Goal: Task Accomplishment & Management: Use online tool/utility

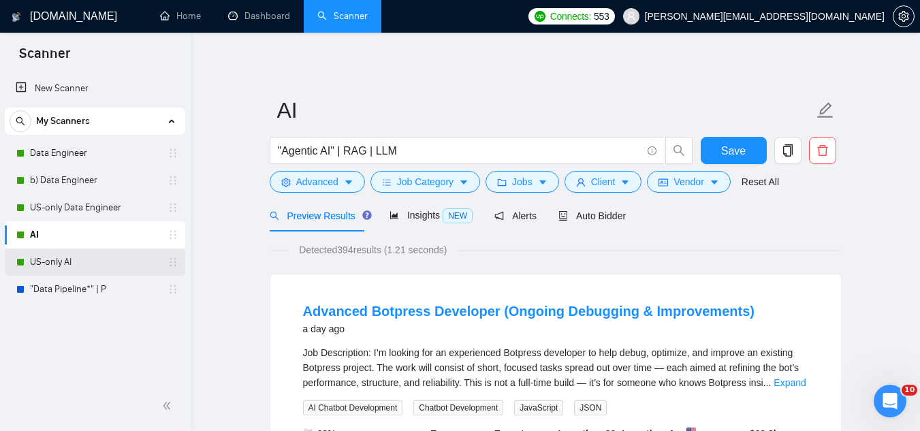
click at [95, 258] on link "US-only AI" at bounding box center [94, 262] width 129 height 27
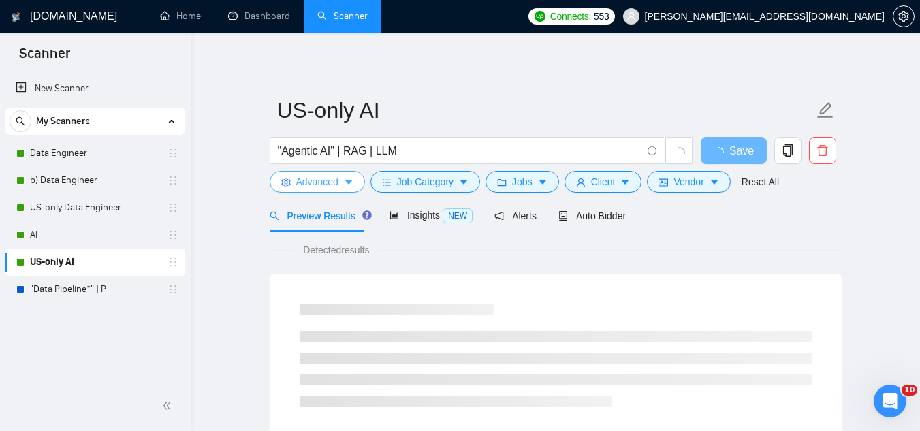
click at [307, 185] on span "Advanced" at bounding box center [317, 181] width 42 height 15
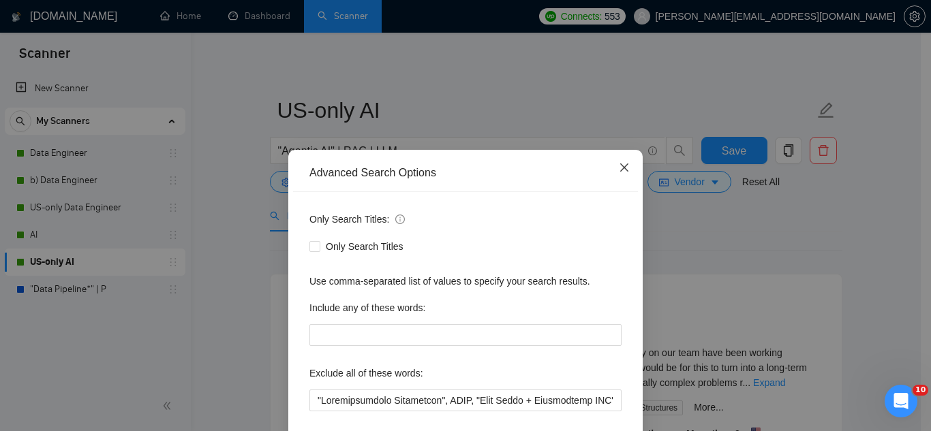
click at [620, 172] on icon "close" at bounding box center [624, 167] width 11 height 11
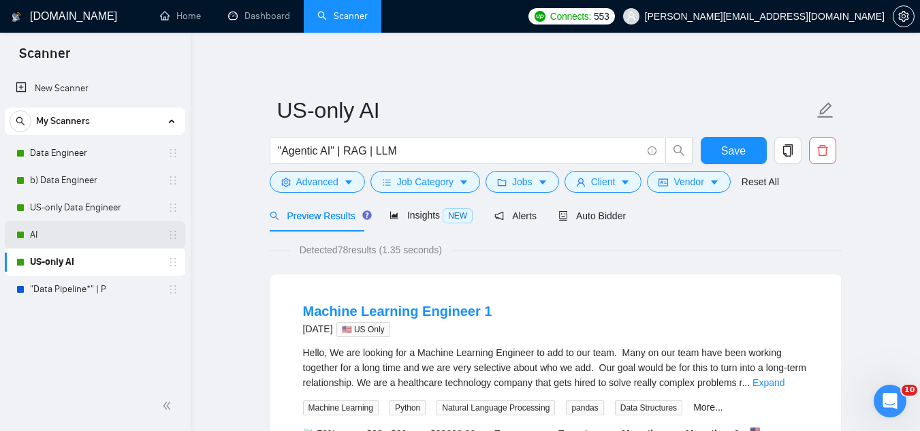
click at [45, 240] on link "AI" at bounding box center [94, 234] width 129 height 27
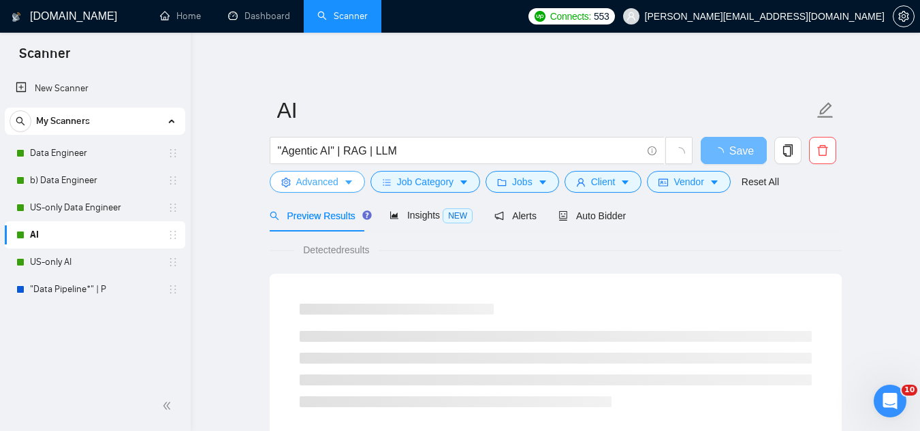
click at [316, 187] on span "Advanced" at bounding box center [317, 181] width 42 height 15
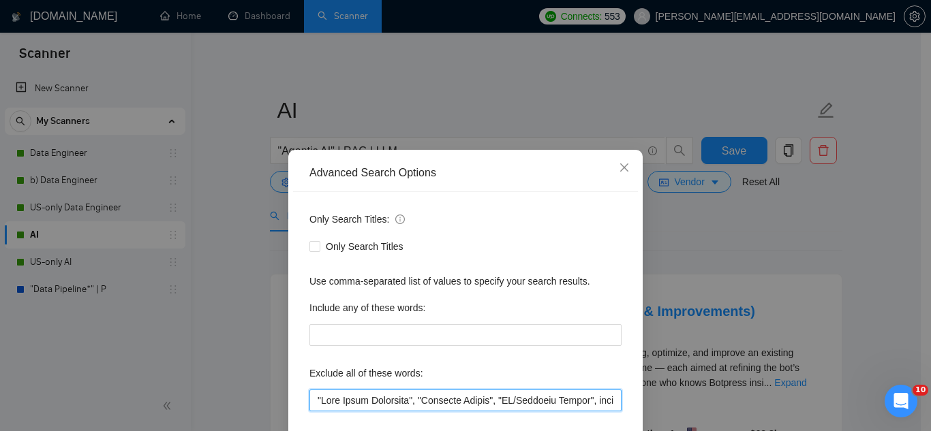
click at [397, 399] on input "text" at bounding box center [465, 401] width 312 height 22
click at [468, 405] on input "text" at bounding box center [465, 401] width 312 height 22
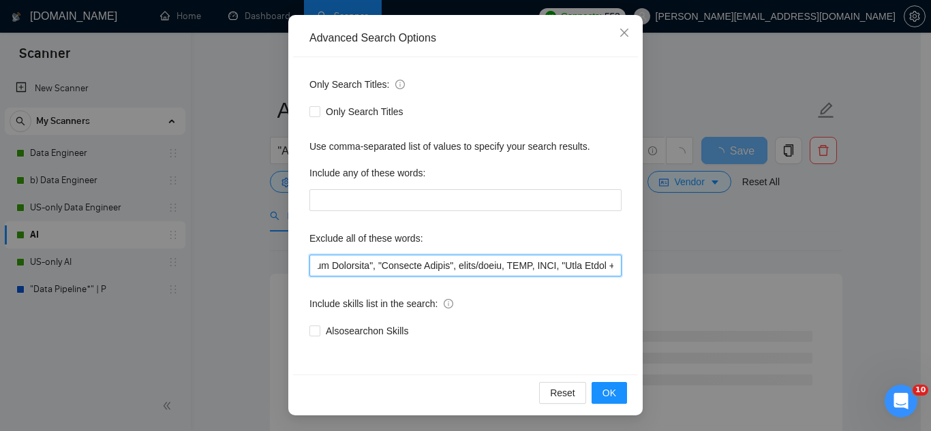
scroll to position [136, 0]
type input ""Lore Ipsum Dolorsita", "Consecte Adipis", elits/doeiu, TEMP, INCI, "Utla Etdol…"
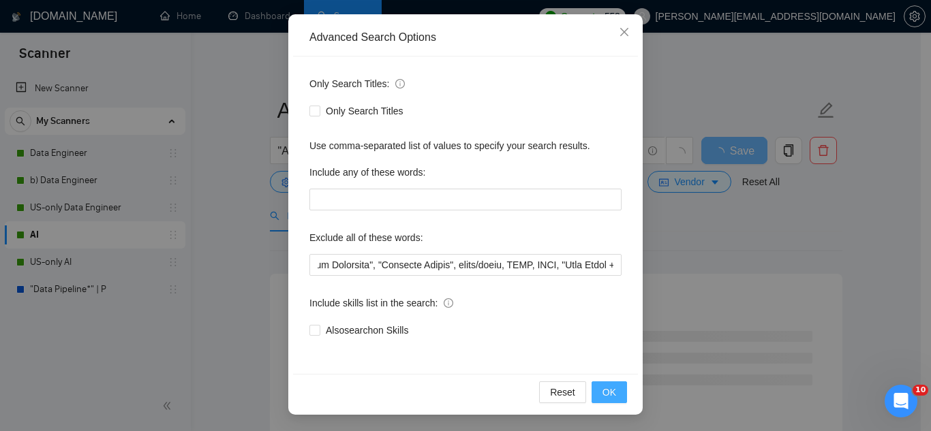
scroll to position [0, 0]
click at [602, 392] on span "OK" at bounding box center [609, 392] width 14 height 15
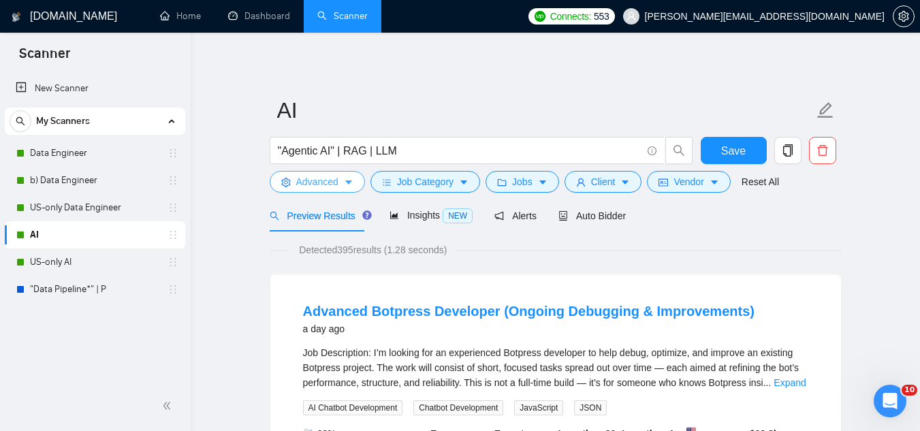
click at [309, 187] on span "Advanced" at bounding box center [317, 181] width 42 height 15
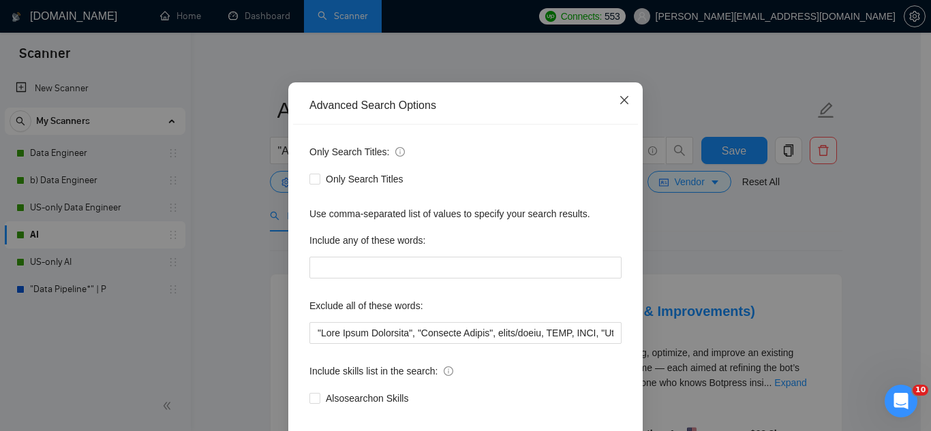
click at [620, 106] on icon "close" at bounding box center [624, 100] width 11 height 11
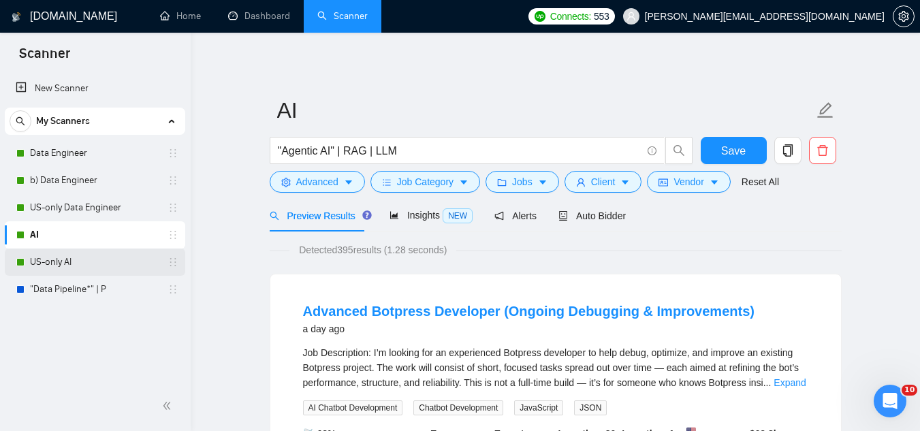
click at [91, 266] on link "US-only AI" at bounding box center [94, 262] width 129 height 27
click at [723, 157] on span "Save" at bounding box center [733, 150] width 25 height 17
click at [307, 174] on span "Advanced" at bounding box center [317, 181] width 42 height 15
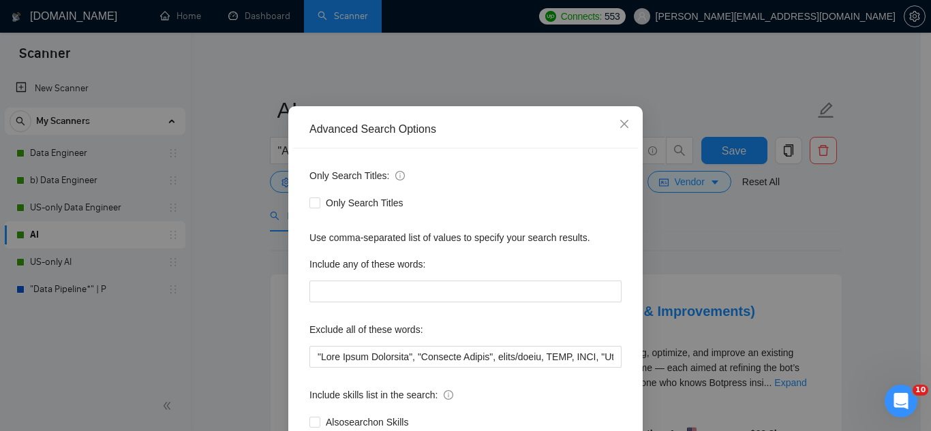
scroll to position [68, 0]
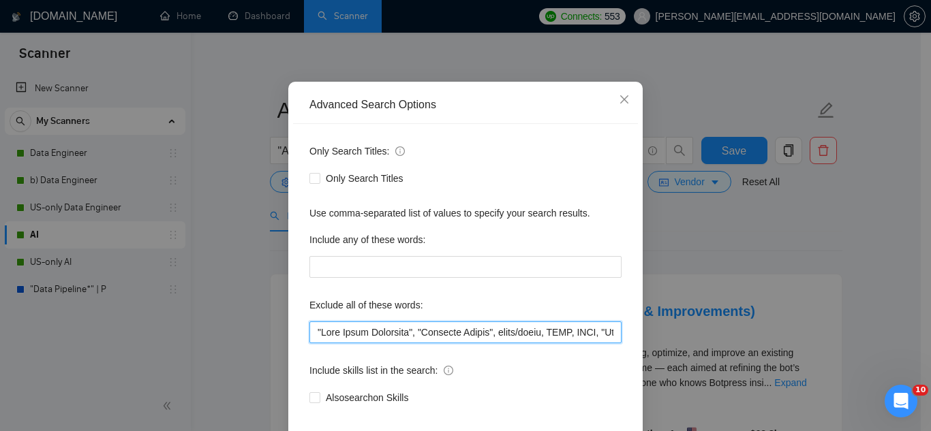
click at [309, 328] on input "text" at bounding box center [465, 333] width 312 height 22
click at [439, 242] on div "Include any of these words:" at bounding box center [465, 242] width 312 height 27
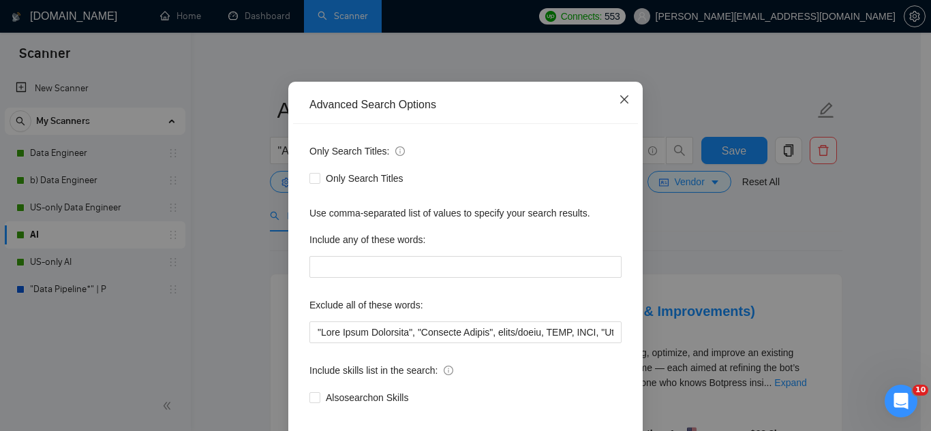
click at [619, 97] on icon "close" at bounding box center [624, 99] width 11 height 11
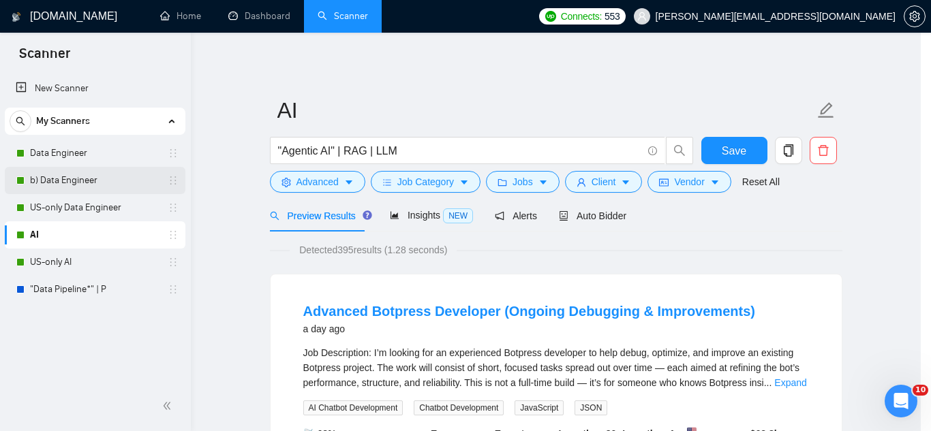
scroll to position [67, 0]
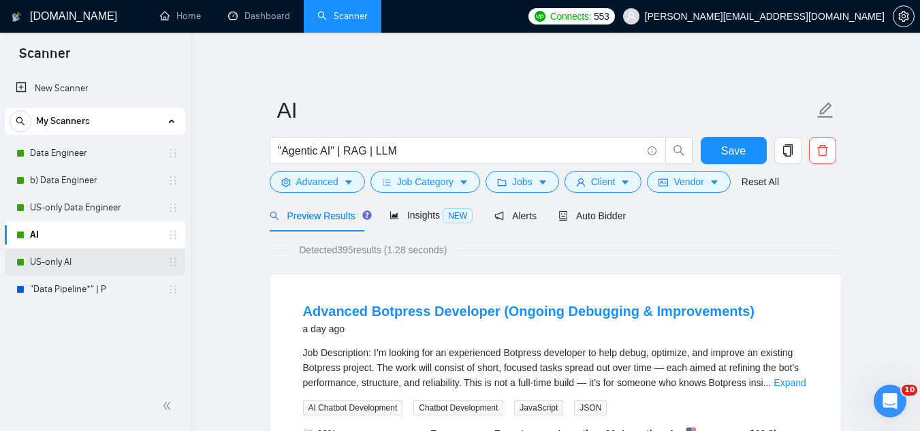
click at [92, 269] on link "US-only AI" at bounding box center [94, 262] width 129 height 27
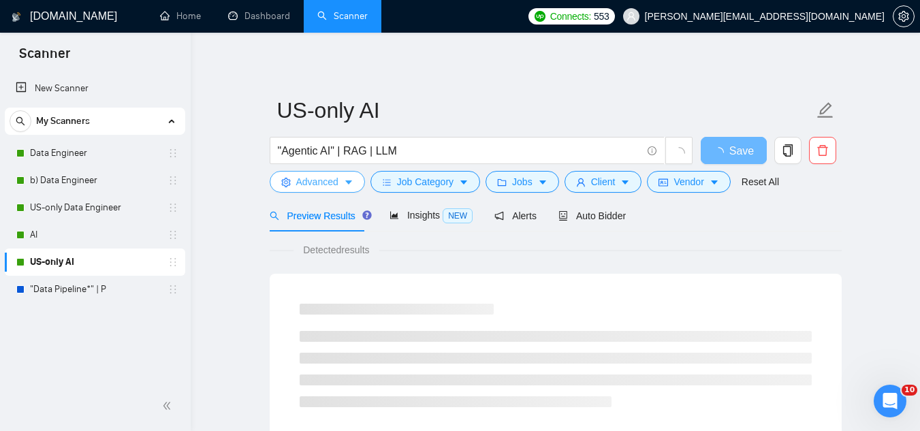
click at [299, 185] on span "Advanced" at bounding box center [317, 181] width 42 height 15
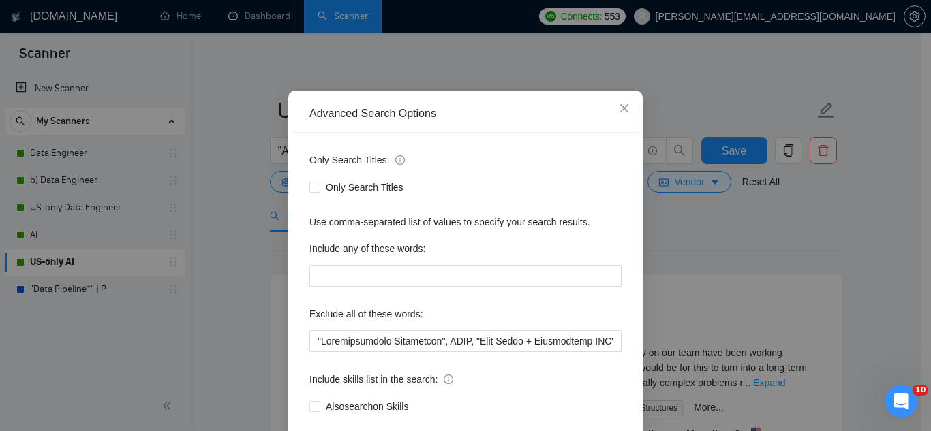
scroll to position [136, 0]
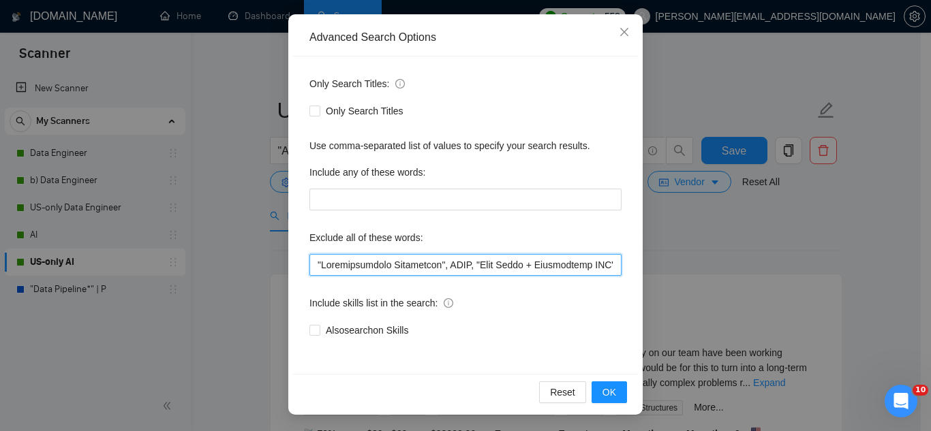
drag, startPoint x: 589, startPoint y: 266, endPoint x: 297, endPoint y: 255, distance: 292.5
click at [297, 255] on div "Only Search Titles: Only Search Titles Use comma-separated list of values to sp…" at bounding box center [465, 215] width 345 height 317
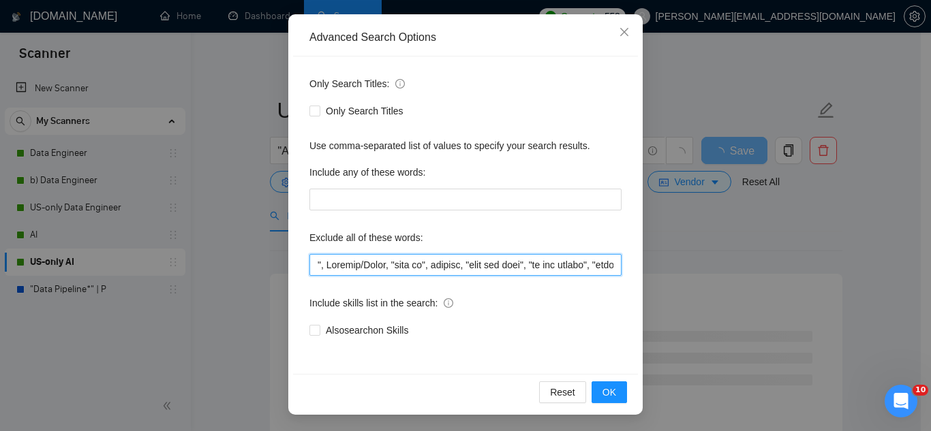
drag, startPoint x: 382, startPoint y: 265, endPoint x: 294, endPoint y: 247, distance: 89.8
click at [294, 247] on div "Only Search Titles: Only Search Titles Use comma-separated list of values to sp…" at bounding box center [465, 215] width 345 height 317
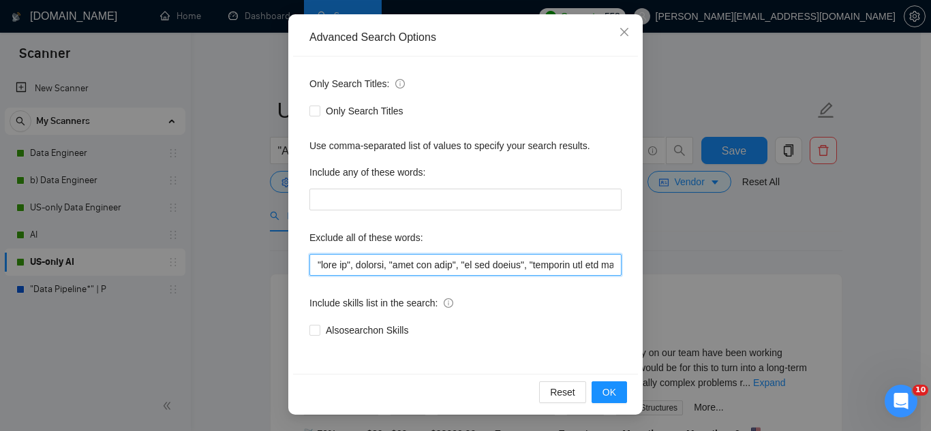
paste input ""Full Stack Developer", "Computer Vision", coach/tutor, REST, CAPI, "Meta Pixel…"
type input ""Lore Ipsum Dolorsita", "Consecte Adipis", elits/doeiu, TEMP, INCI, "Utla Etdol…"
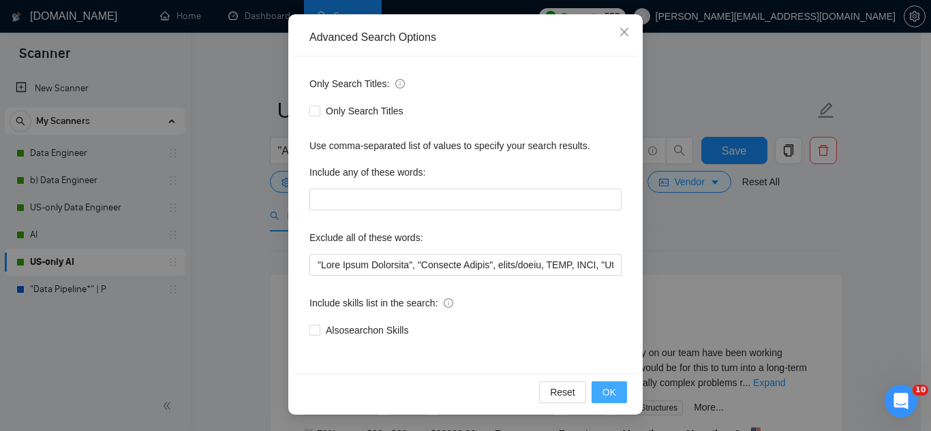
click at [596, 392] on button "OK" at bounding box center [608, 392] width 35 height 22
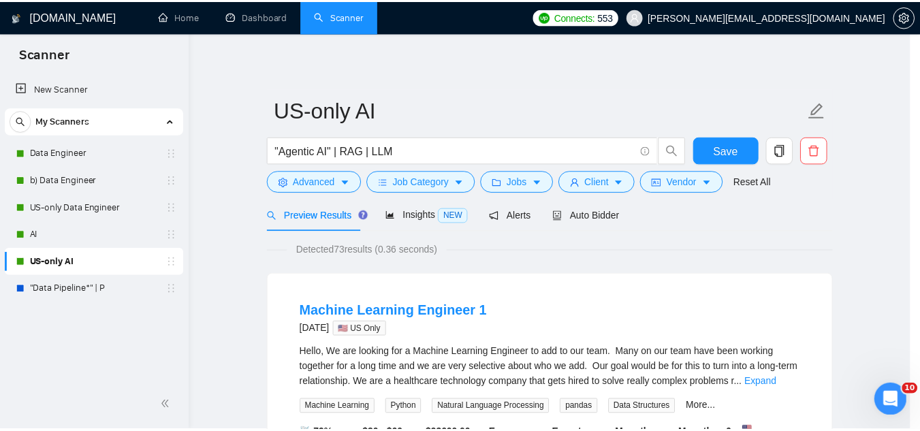
scroll to position [67, 0]
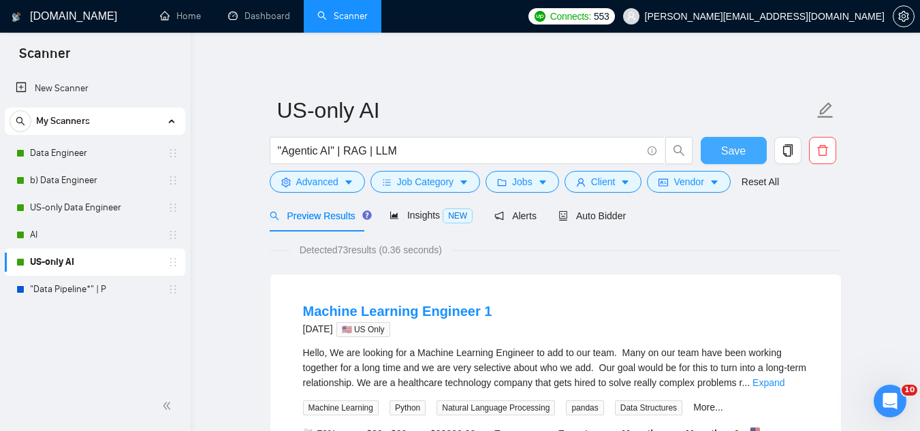
click at [728, 156] on span "Save" at bounding box center [733, 150] width 25 height 17
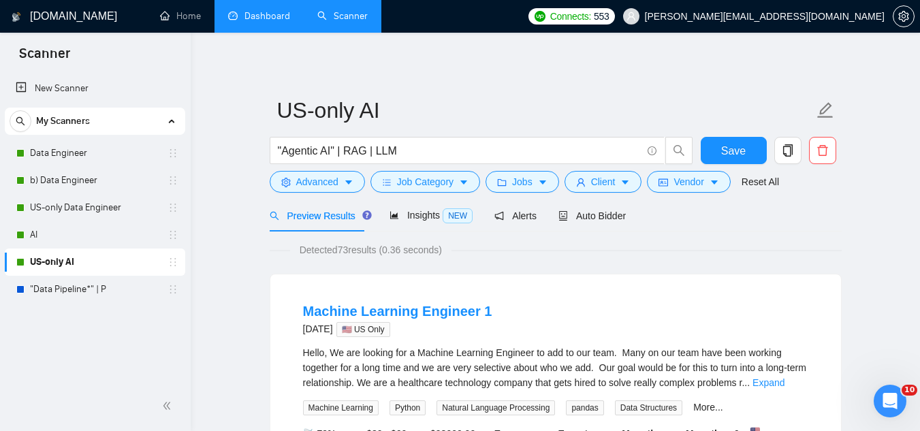
click at [274, 10] on link "Dashboard" at bounding box center [259, 16] width 62 height 12
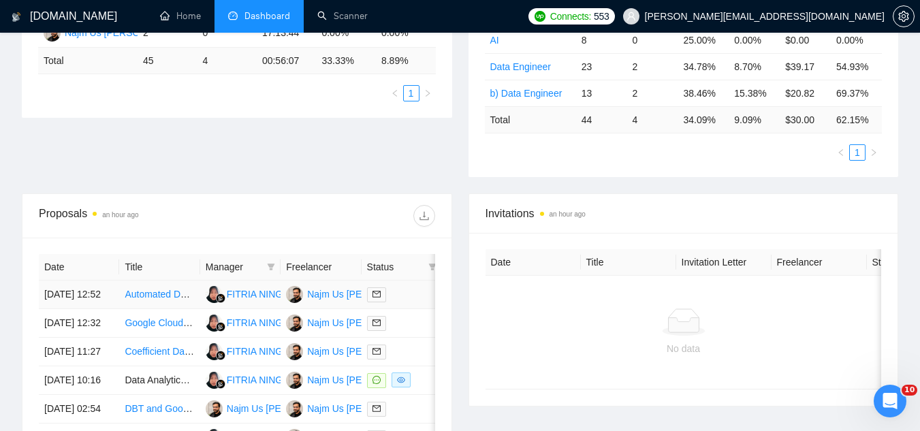
scroll to position [136, 0]
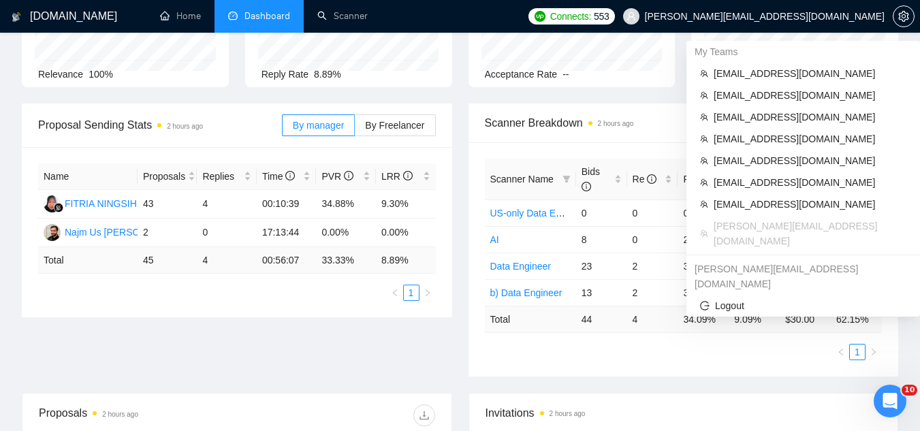
click at [796, 16] on span "[PERSON_NAME][EMAIL_ADDRESS][DOMAIN_NAME]" at bounding box center [765, 16] width 240 height 0
click at [776, 78] on span "[EMAIL_ADDRESS][DOMAIN_NAME]" at bounding box center [810, 73] width 193 height 15
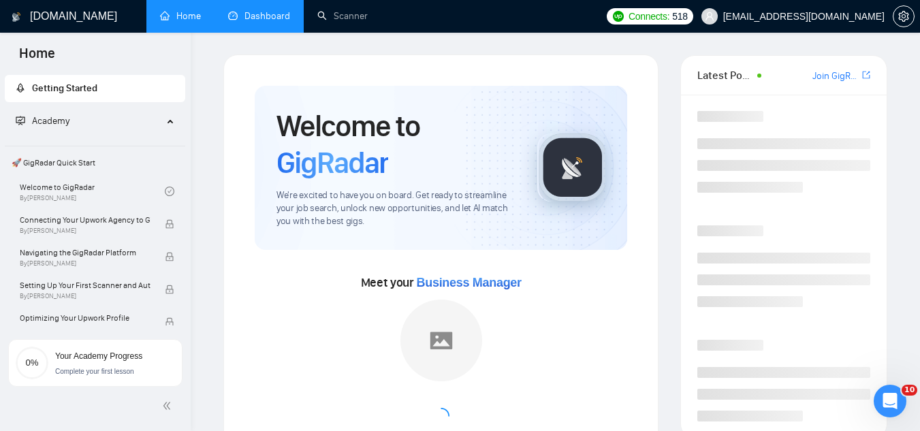
click at [278, 10] on link "Dashboard" at bounding box center [259, 16] width 62 height 12
